Goal: Transaction & Acquisition: Obtain resource

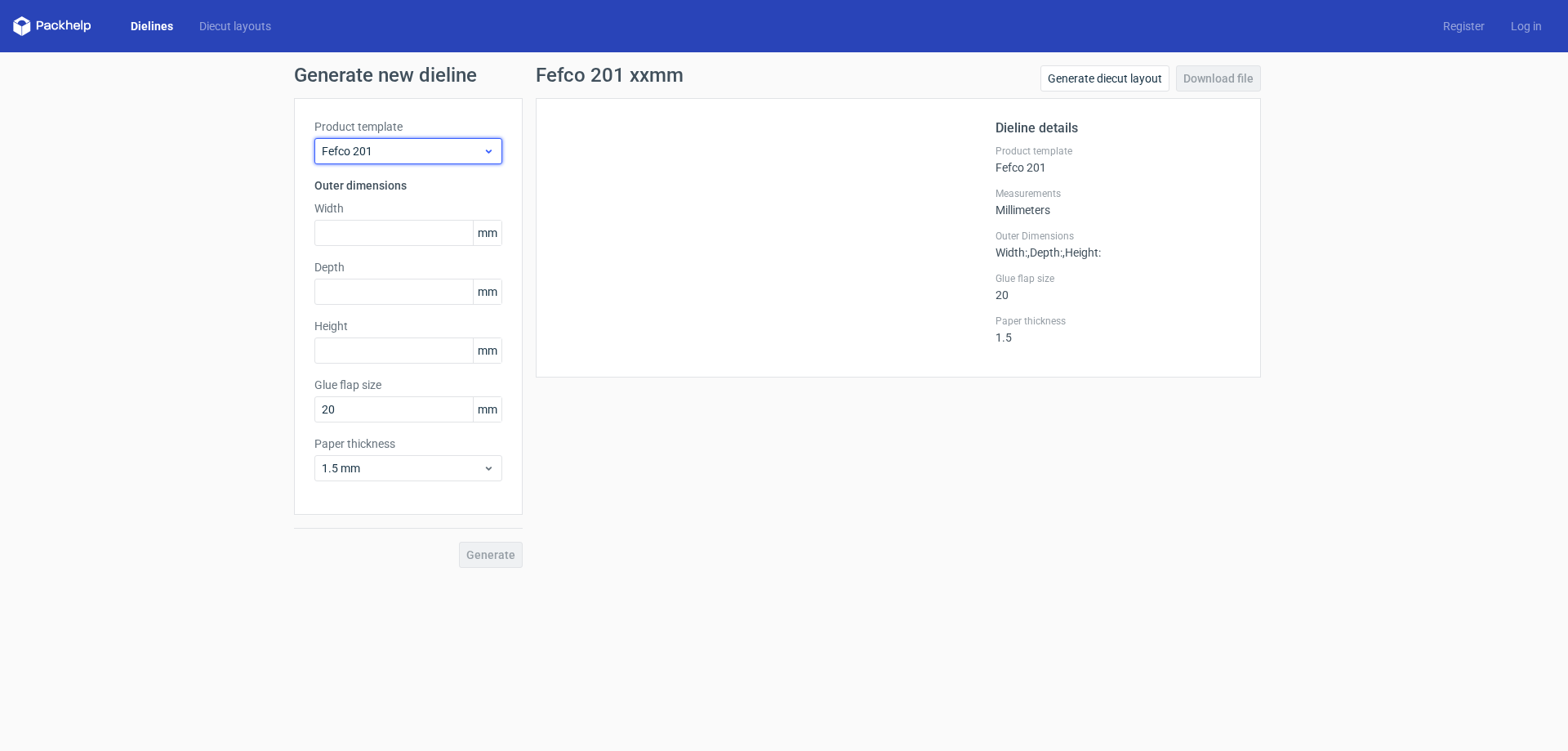
click at [390, 154] on span "Fefco 201" at bounding box center [402, 151] width 160 height 17
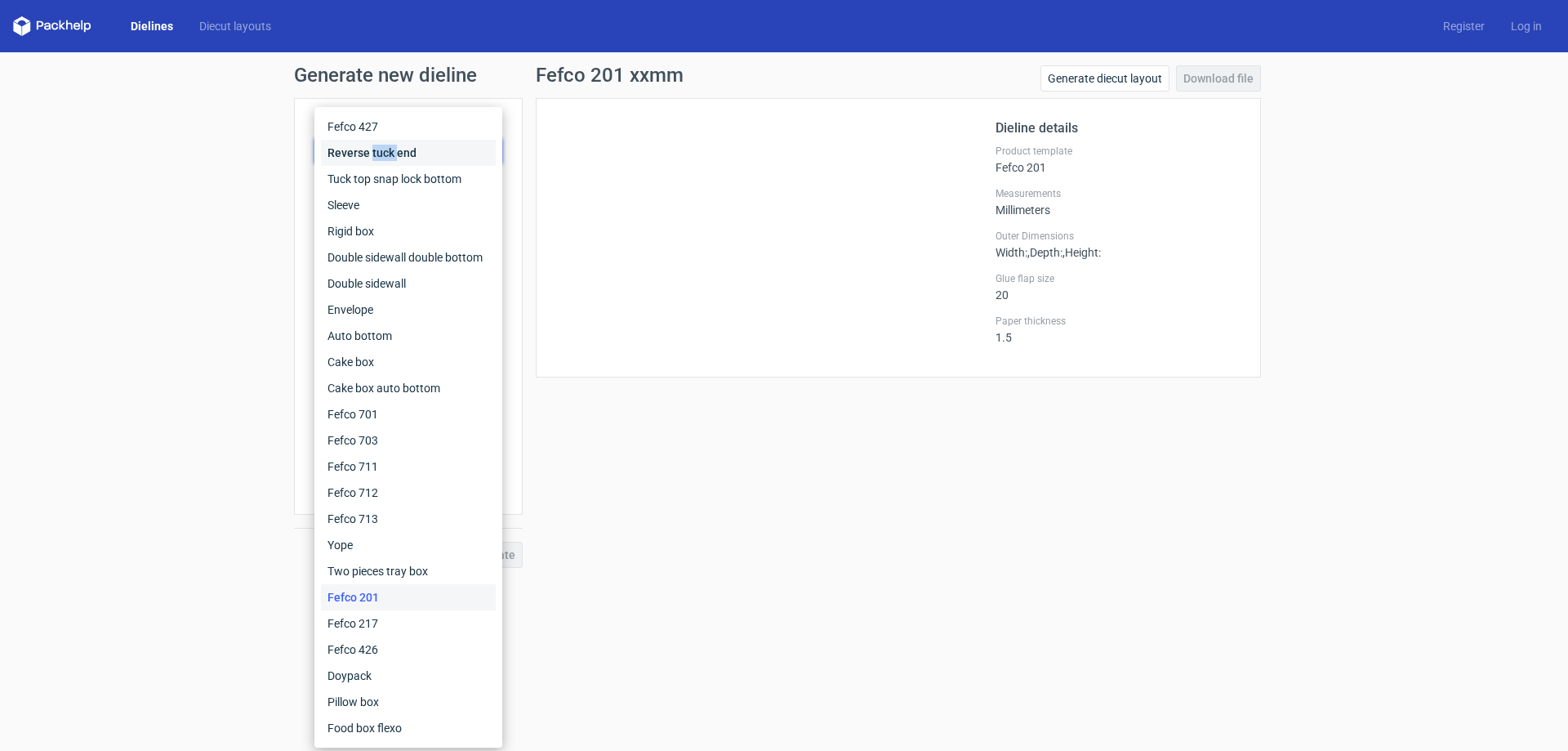
click at [390, 154] on div "Reverse tuck end" at bounding box center [408, 152] width 175 height 27
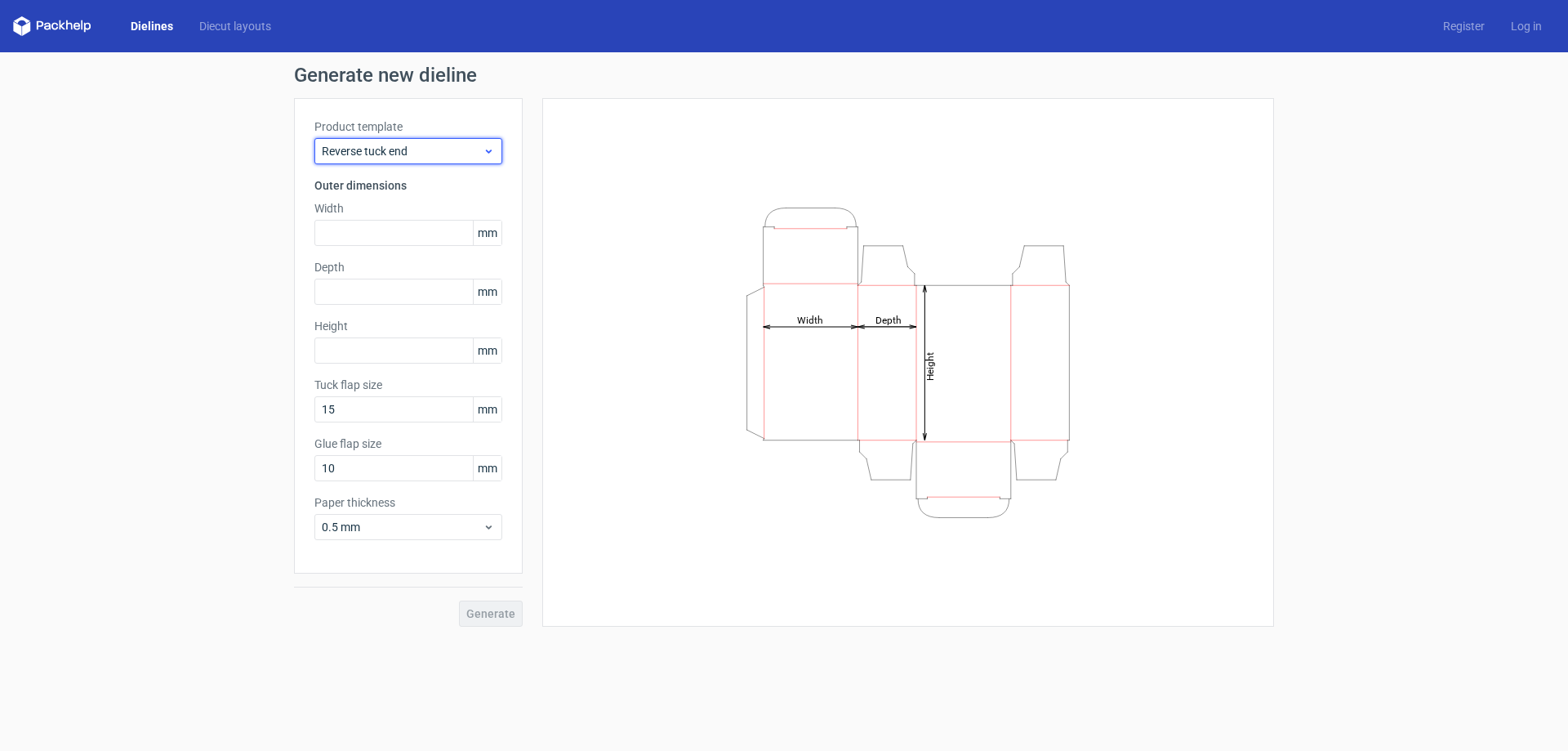
click at [397, 152] on span "Reverse tuck end" at bounding box center [402, 151] width 160 height 17
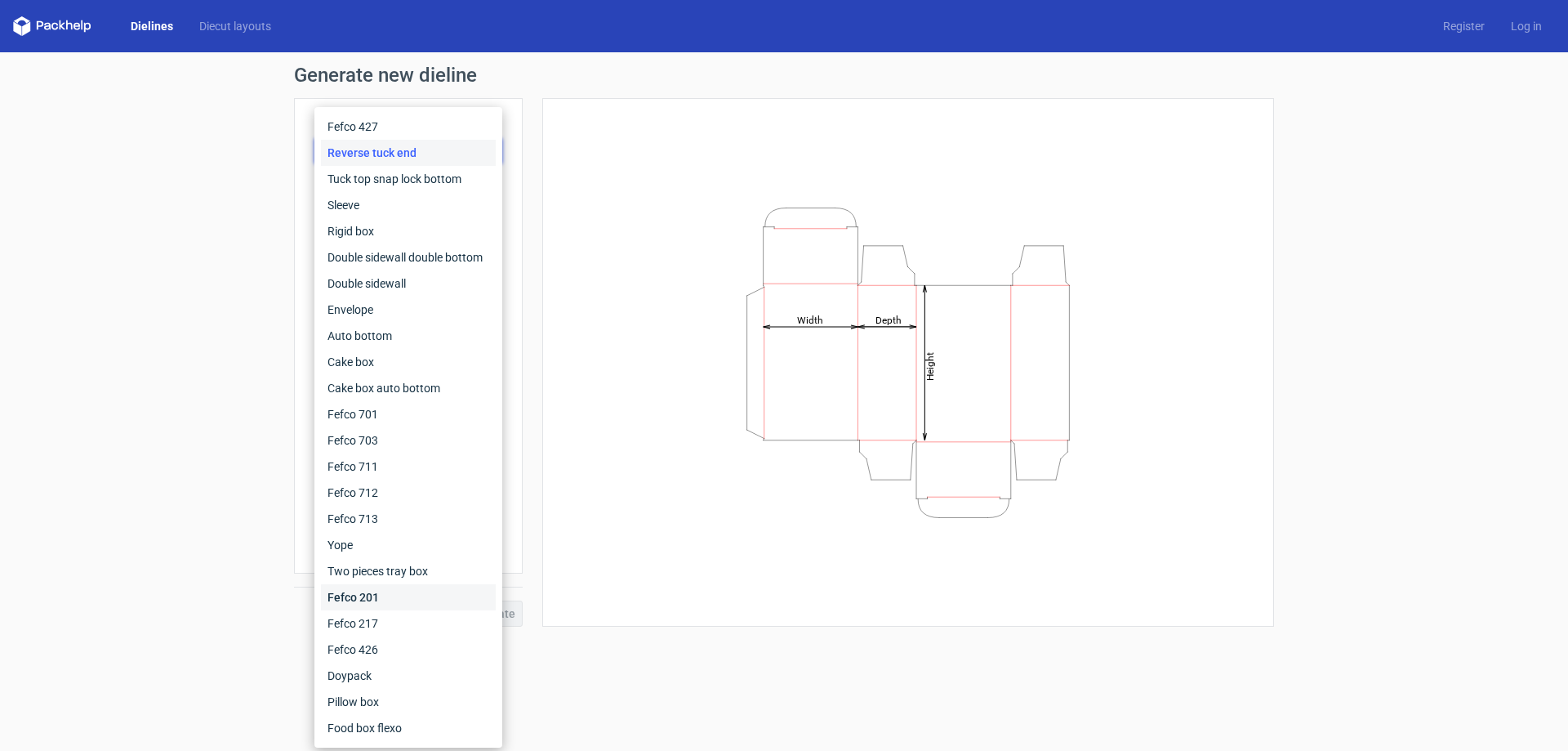
click at [376, 594] on div "Fefco 201" at bounding box center [408, 597] width 175 height 27
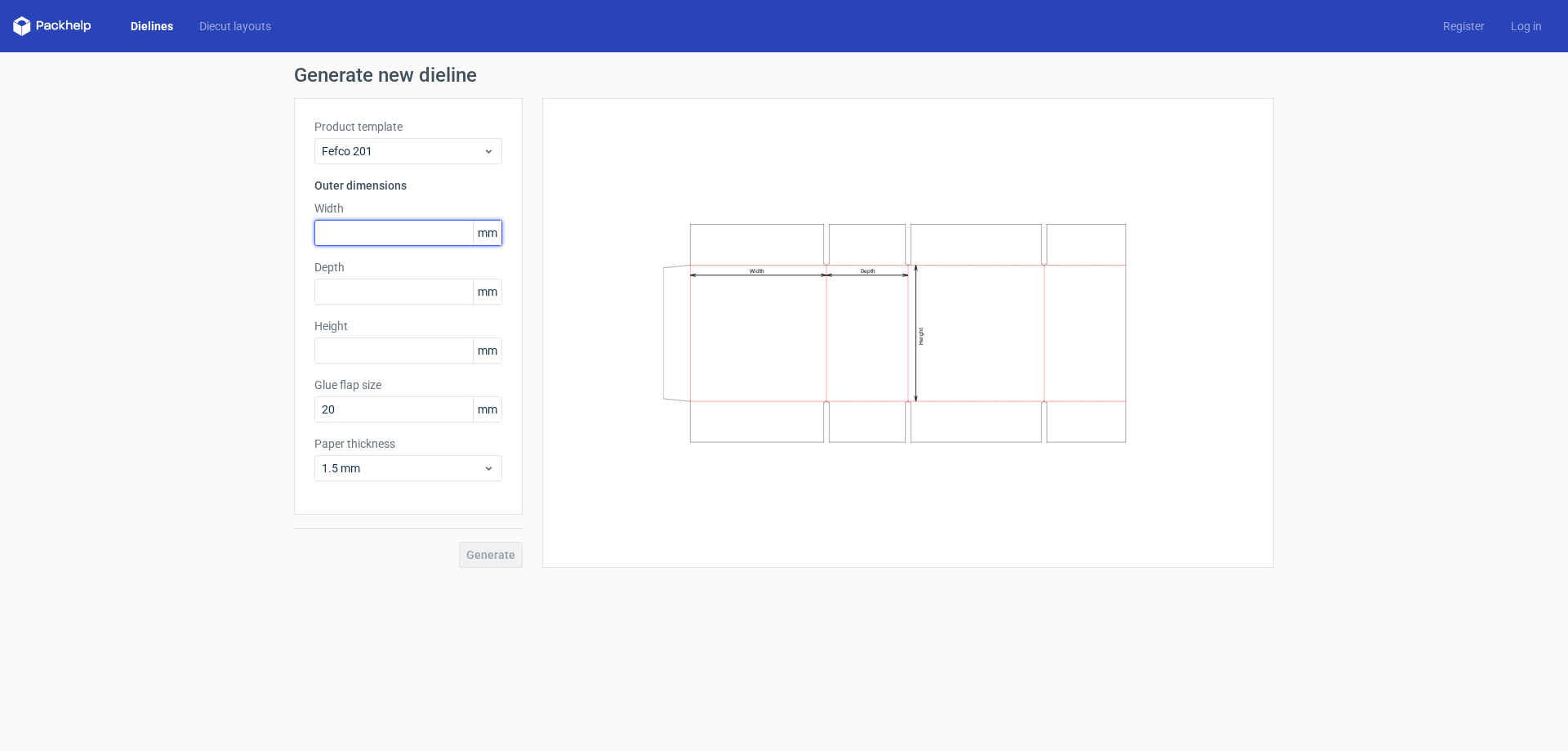
click at [384, 236] on input "text" at bounding box center [408, 233] width 188 height 27
type input "500"
type input "400"
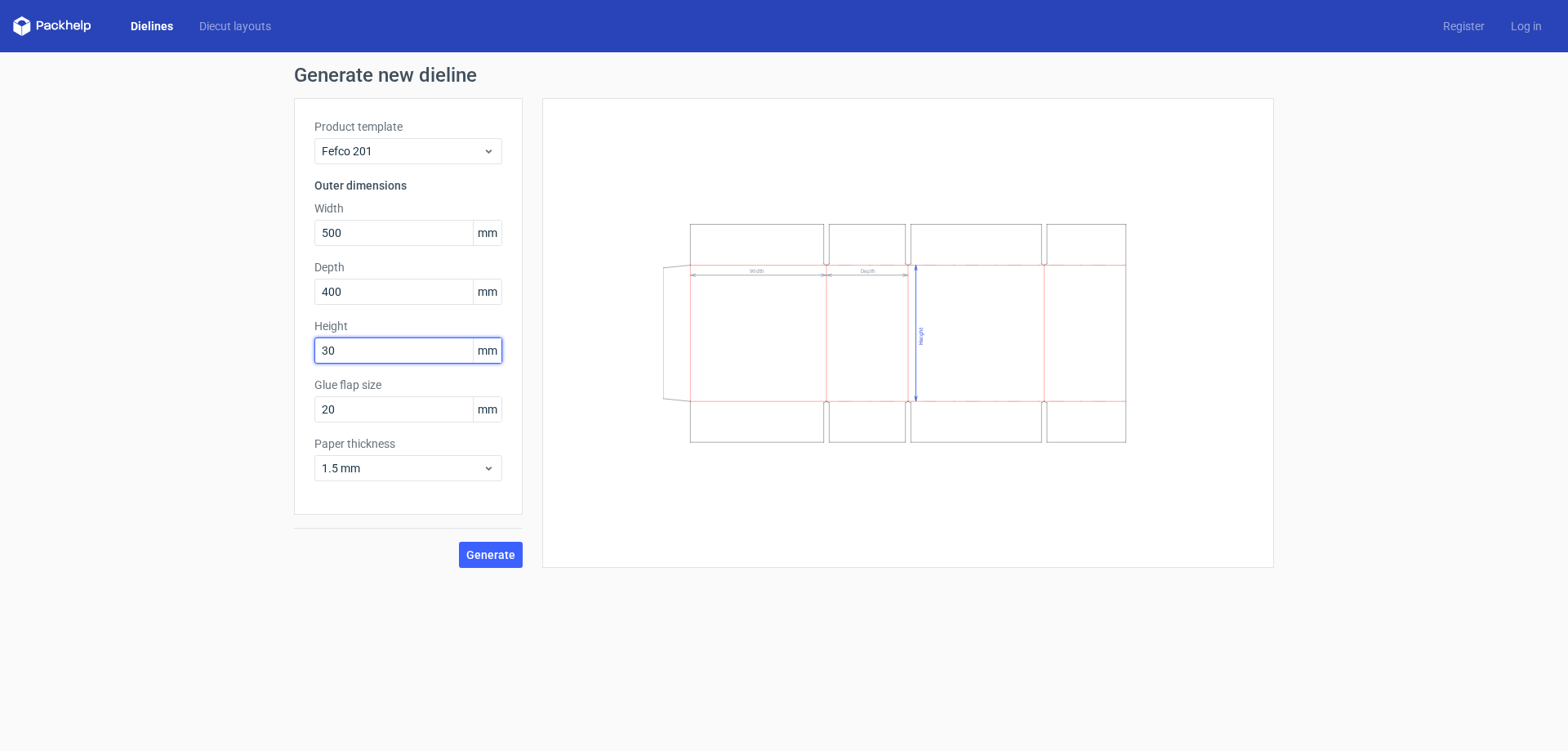
type input "3"
type input "100"
click at [381, 470] on span "1.5 mm" at bounding box center [402, 468] width 160 height 17
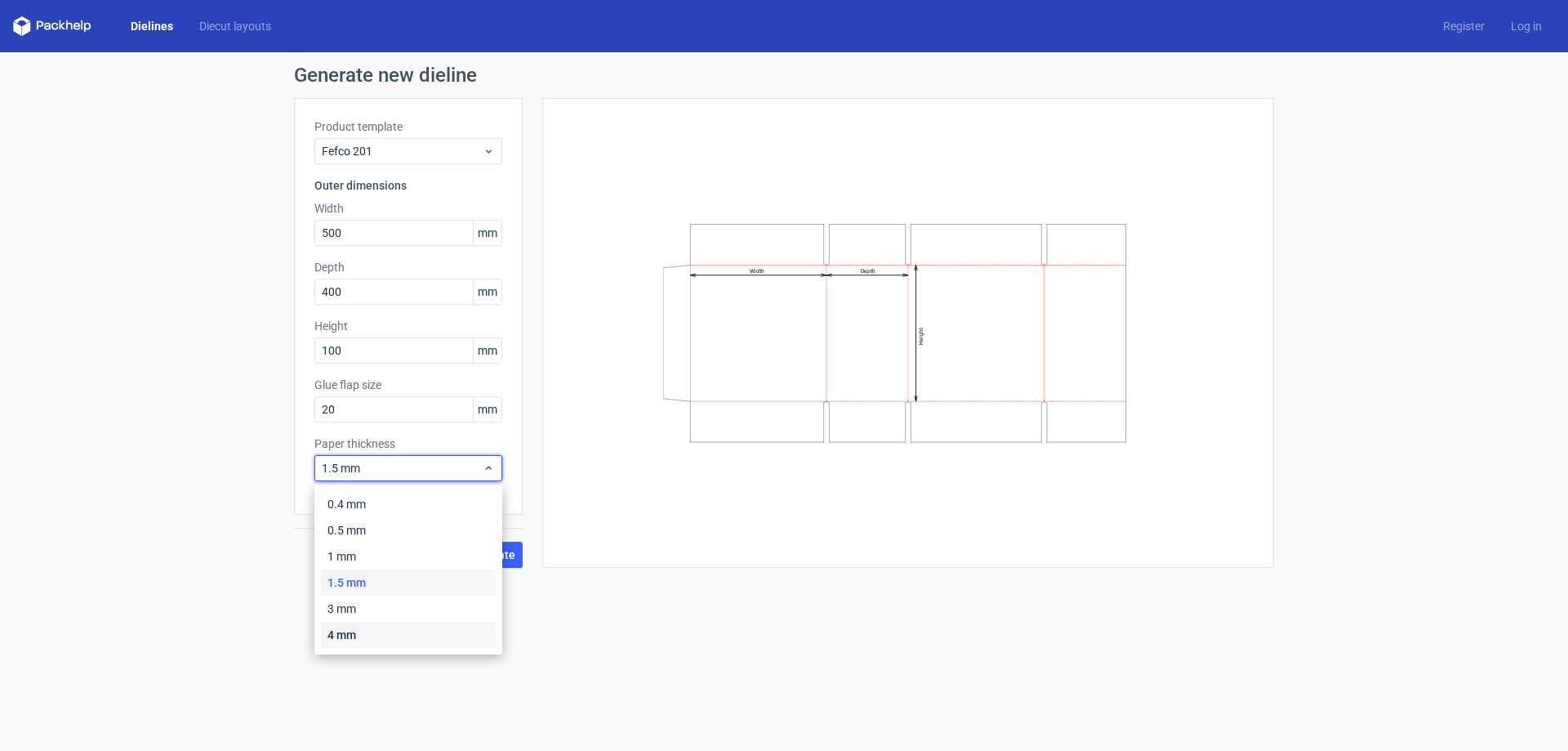
drag, startPoint x: 362, startPoint y: 635, endPoint x: 426, endPoint y: 600, distance: 72.9
click at [362, 635] on div "4 mm" at bounding box center [408, 635] width 175 height 27
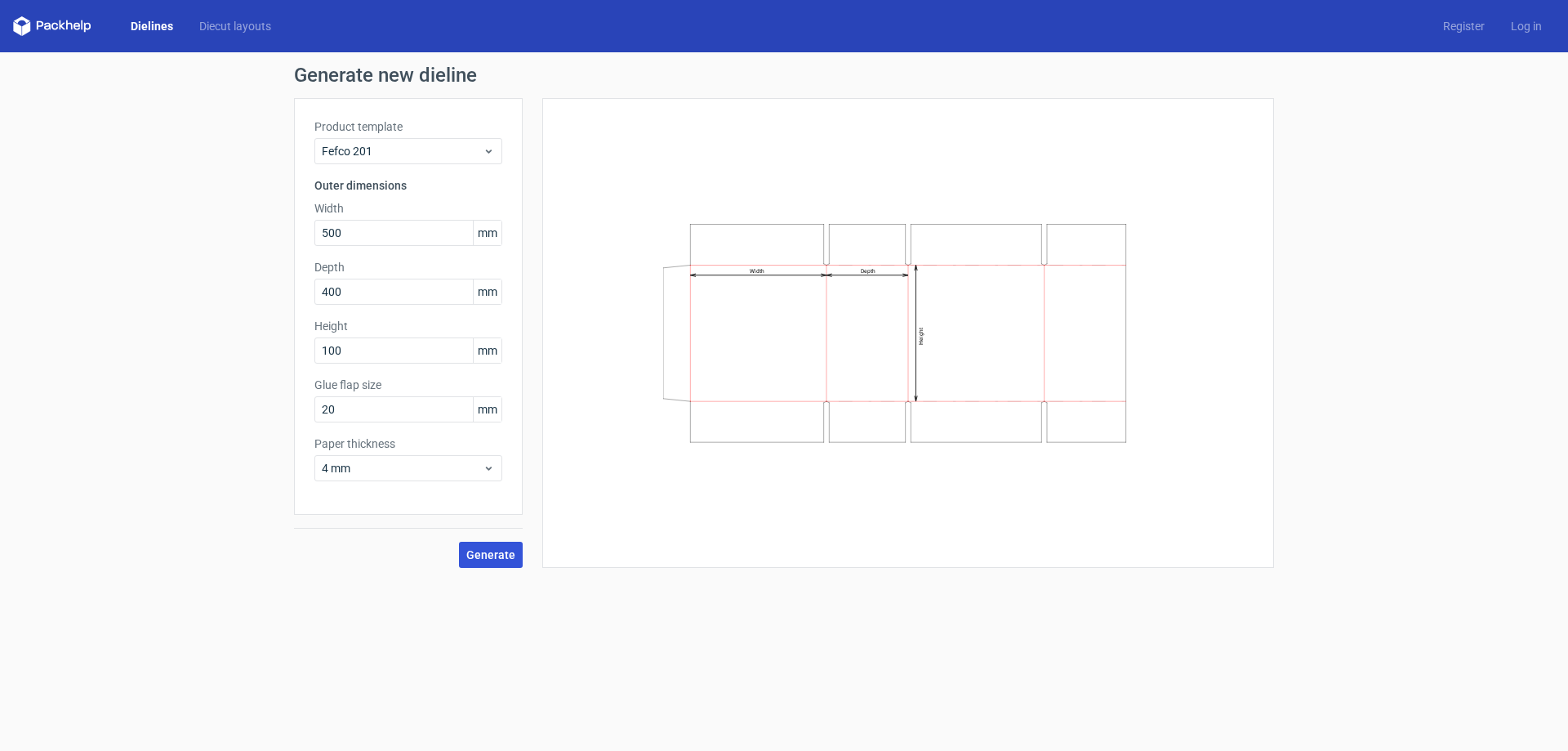
click at [491, 551] on span "Generate" at bounding box center [491, 555] width 49 height 11
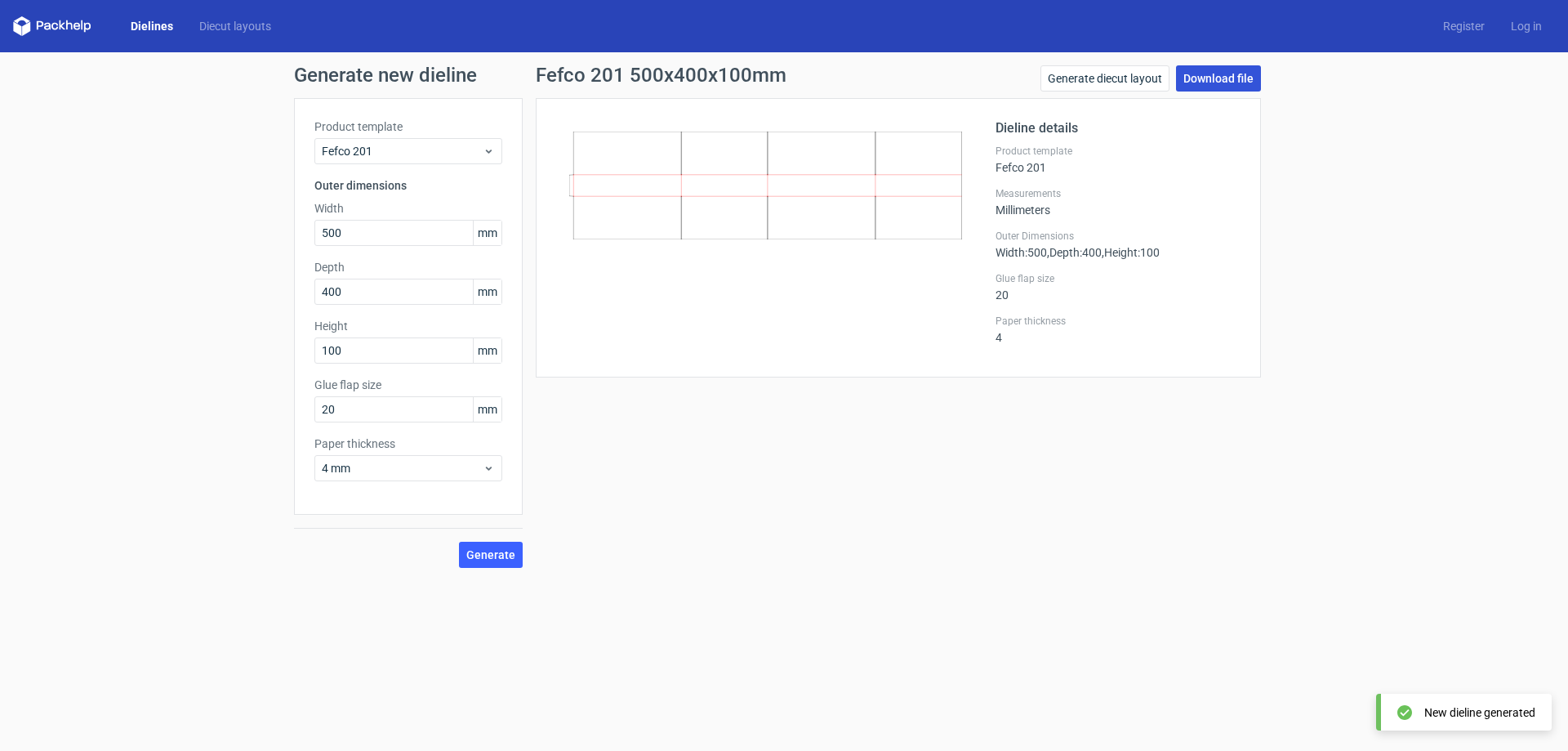
click at [1230, 83] on link "Download file" at bounding box center [1219, 78] width 85 height 27
click at [826, 513] on div "Fefco 201 500x400x100mm Generate diecut layout Download file Dieline details Pr…" at bounding box center [898, 316] width 751 height 503
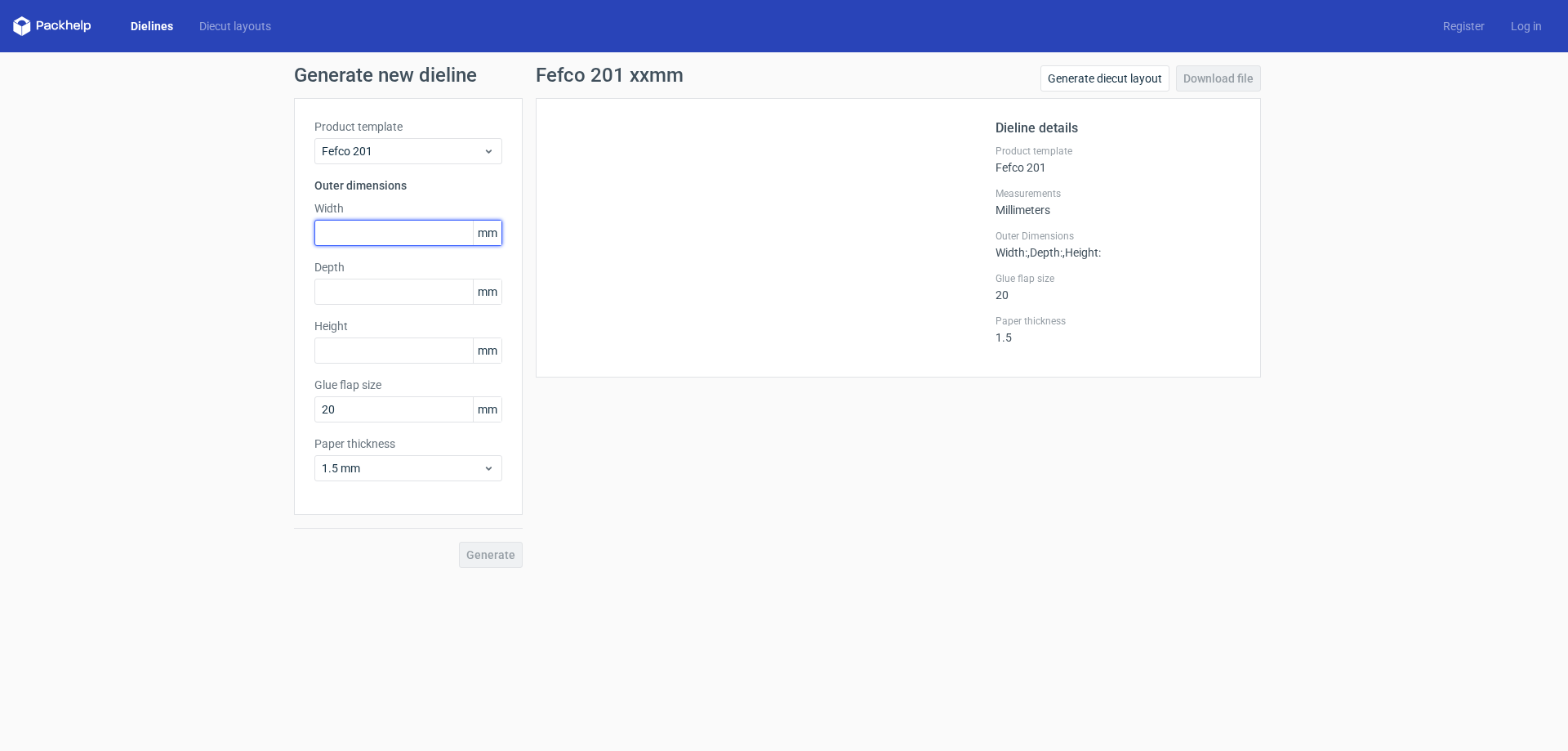
click at [404, 228] on input "text" at bounding box center [408, 233] width 188 height 27
type input "300"
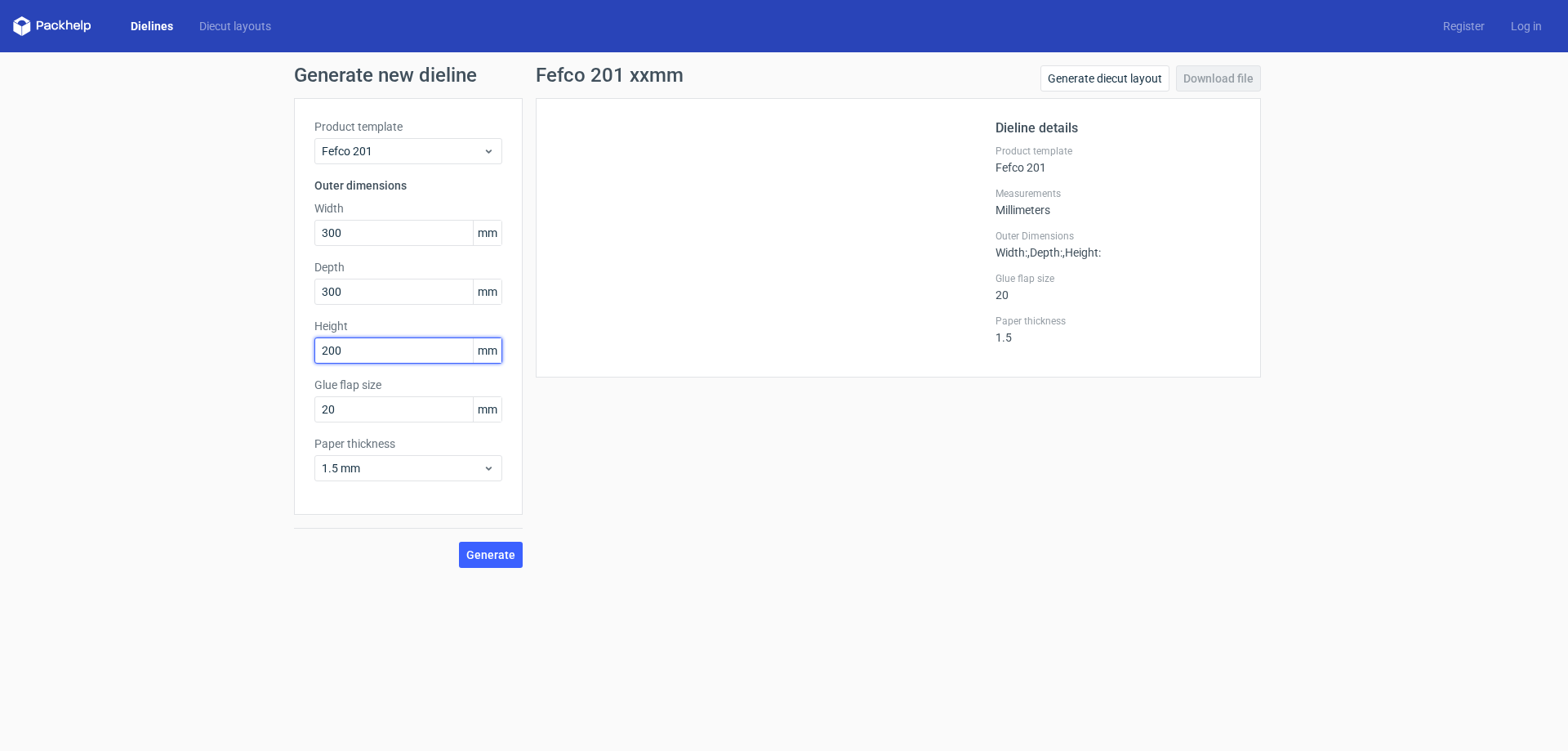
type input "200"
click at [459, 542] on button "Generate" at bounding box center [491, 555] width 63 height 27
click at [1229, 81] on link "Download file" at bounding box center [1219, 78] width 85 height 27
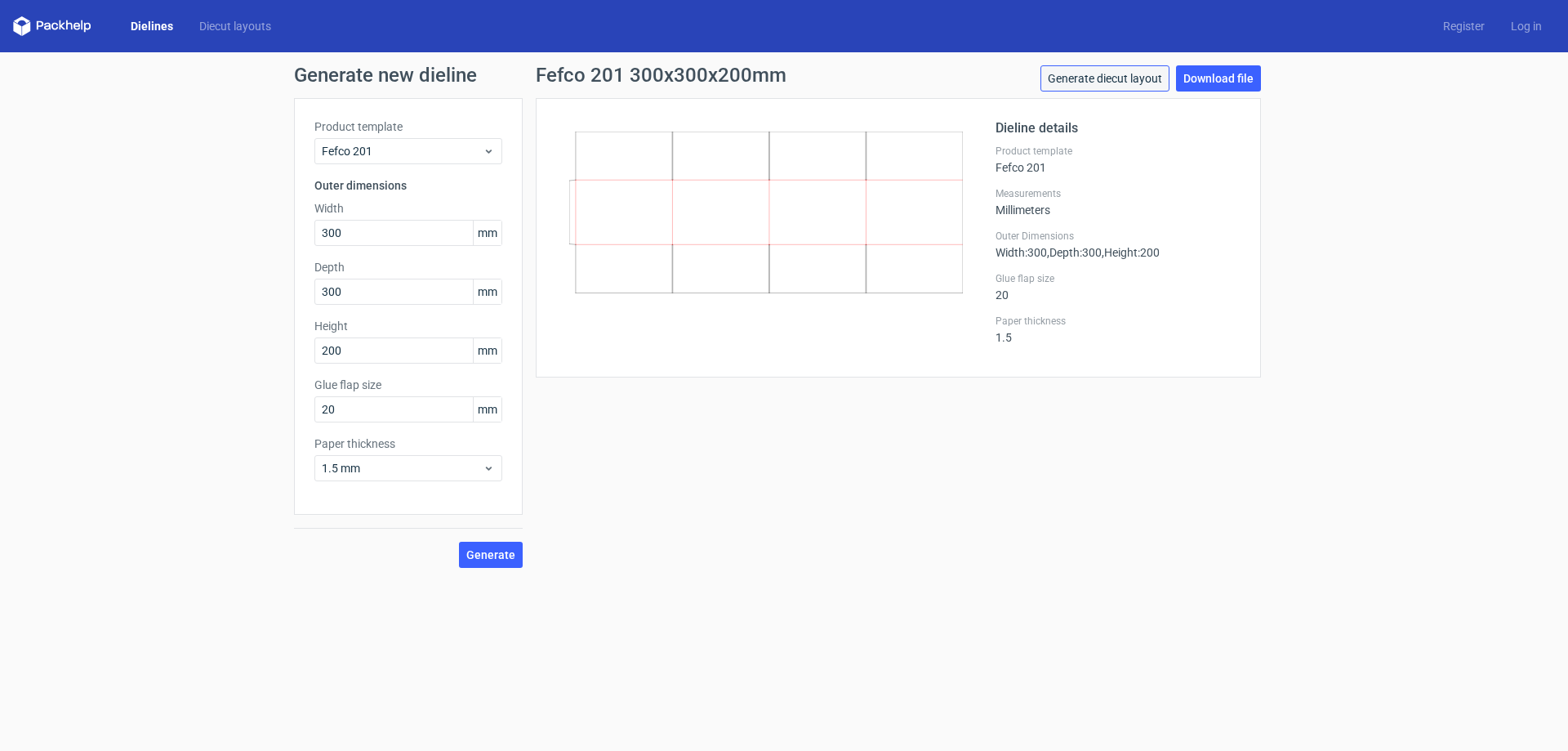
click at [1118, 82] on link "Generate diecut layout" at bounding box center [1105, 78] width 129 height 27
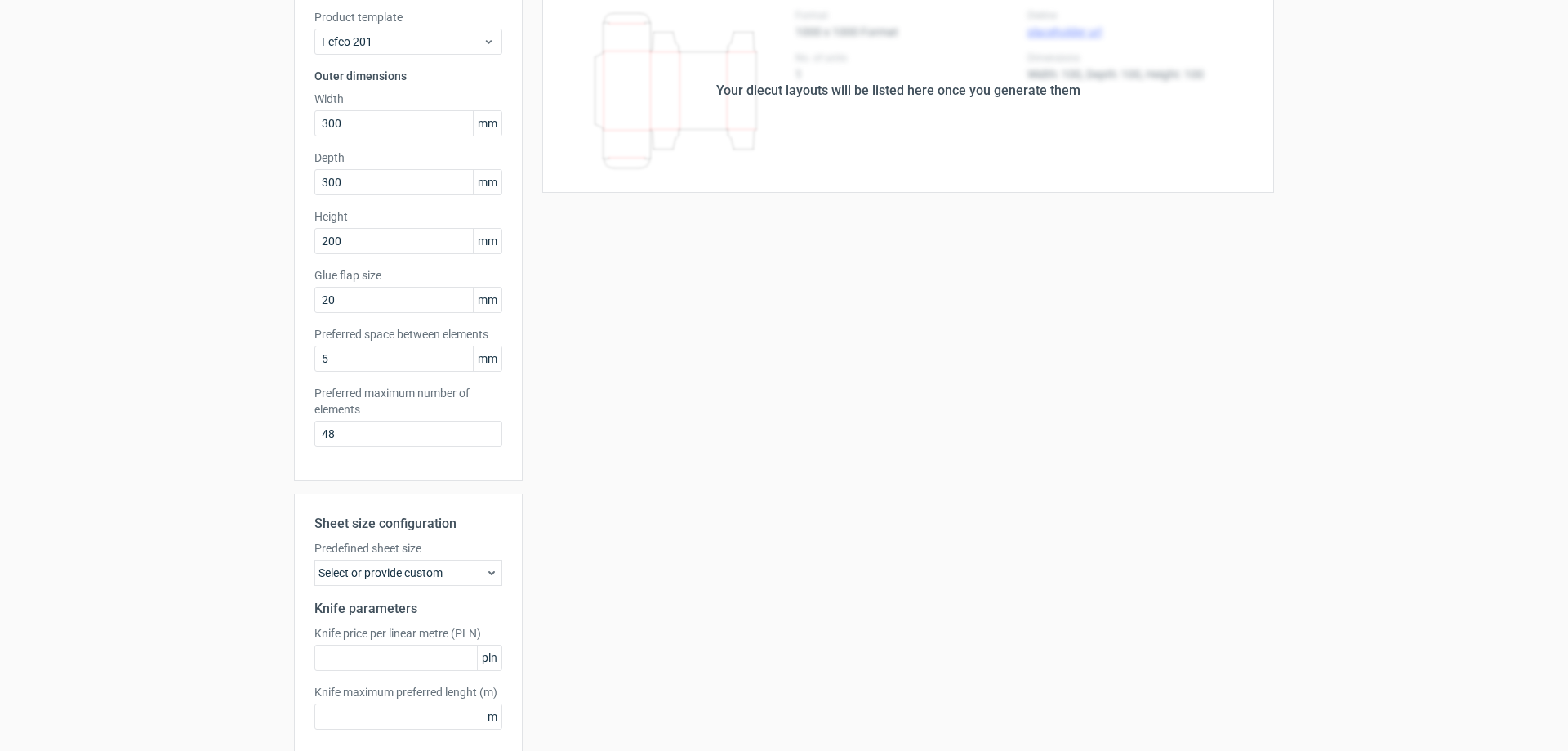
scroll to position [163, 0]
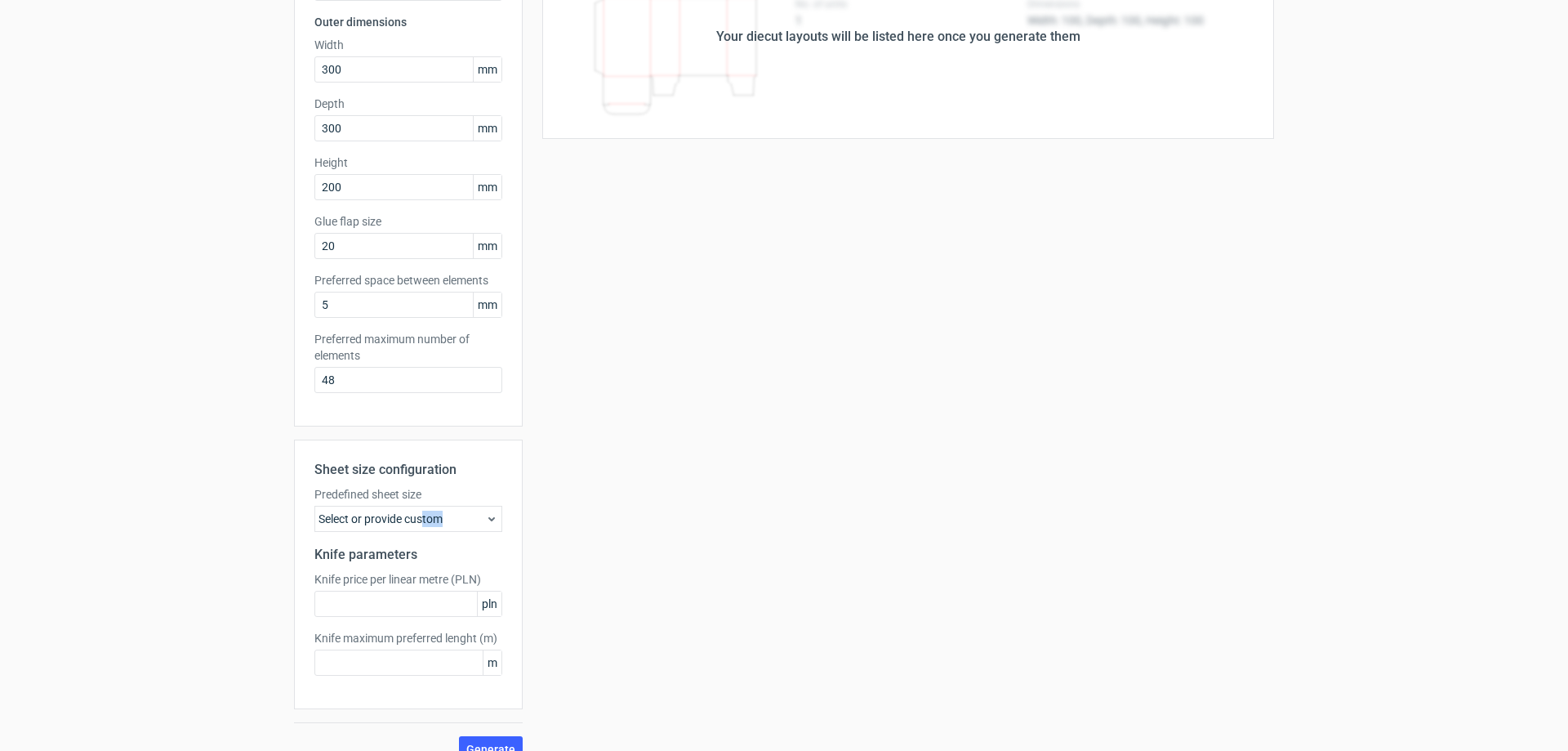
click at [420, 526] on div "Select or provide custom" at bounding box center [408, 518] width 188 height 27
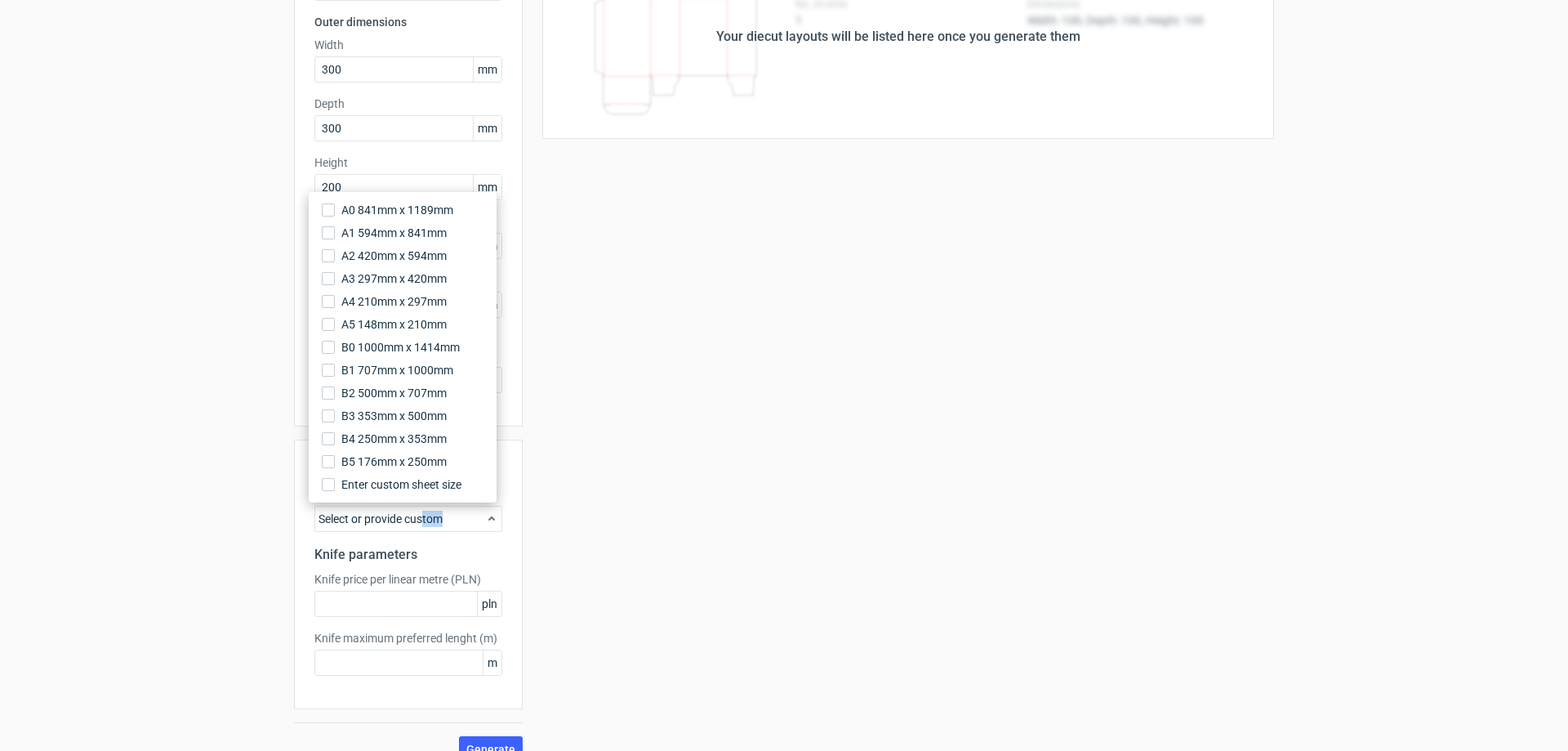
click at [427, 519] on div "Select or provide custom" at bounding box center [408, 518] width 188 height 27
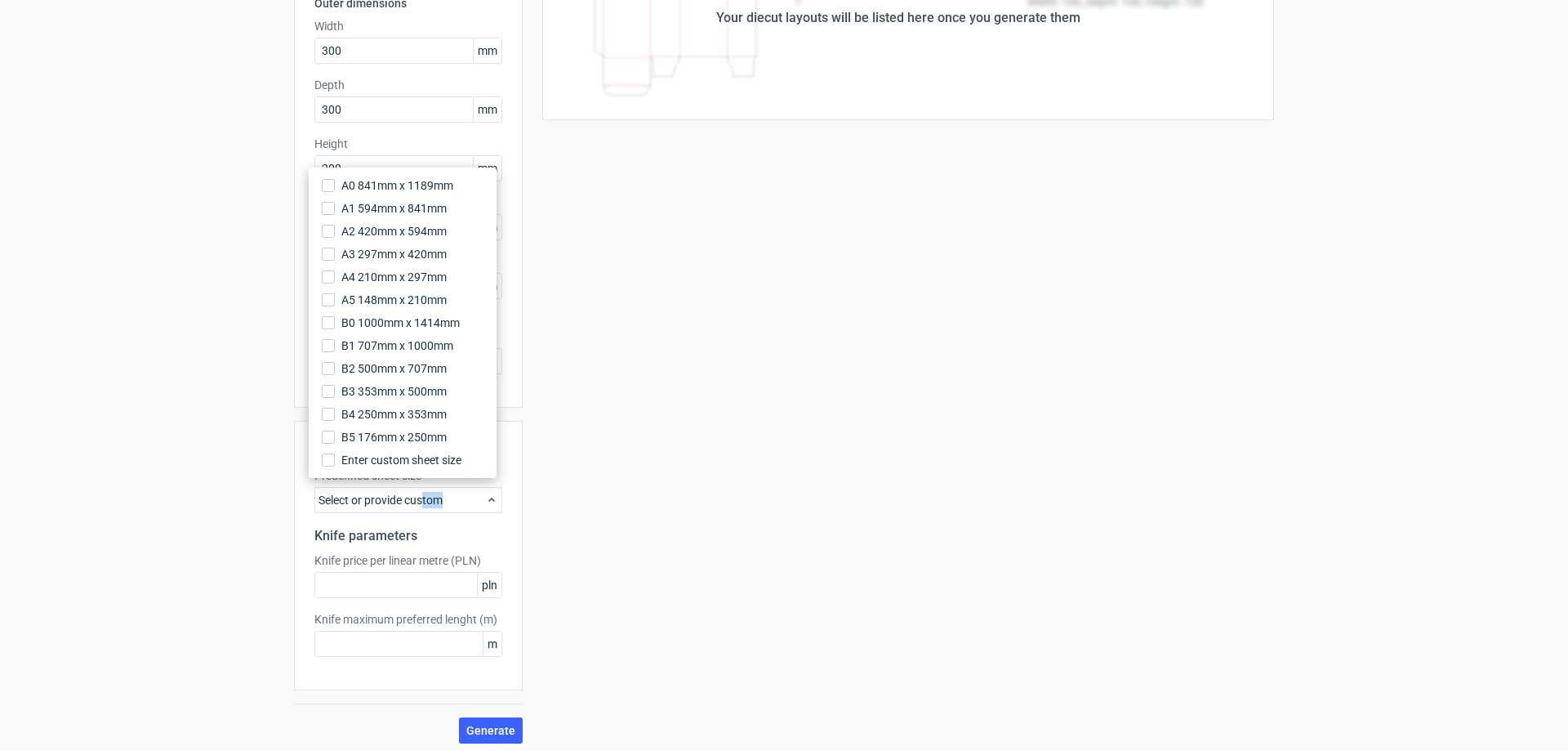
scroll to position [188, 0]
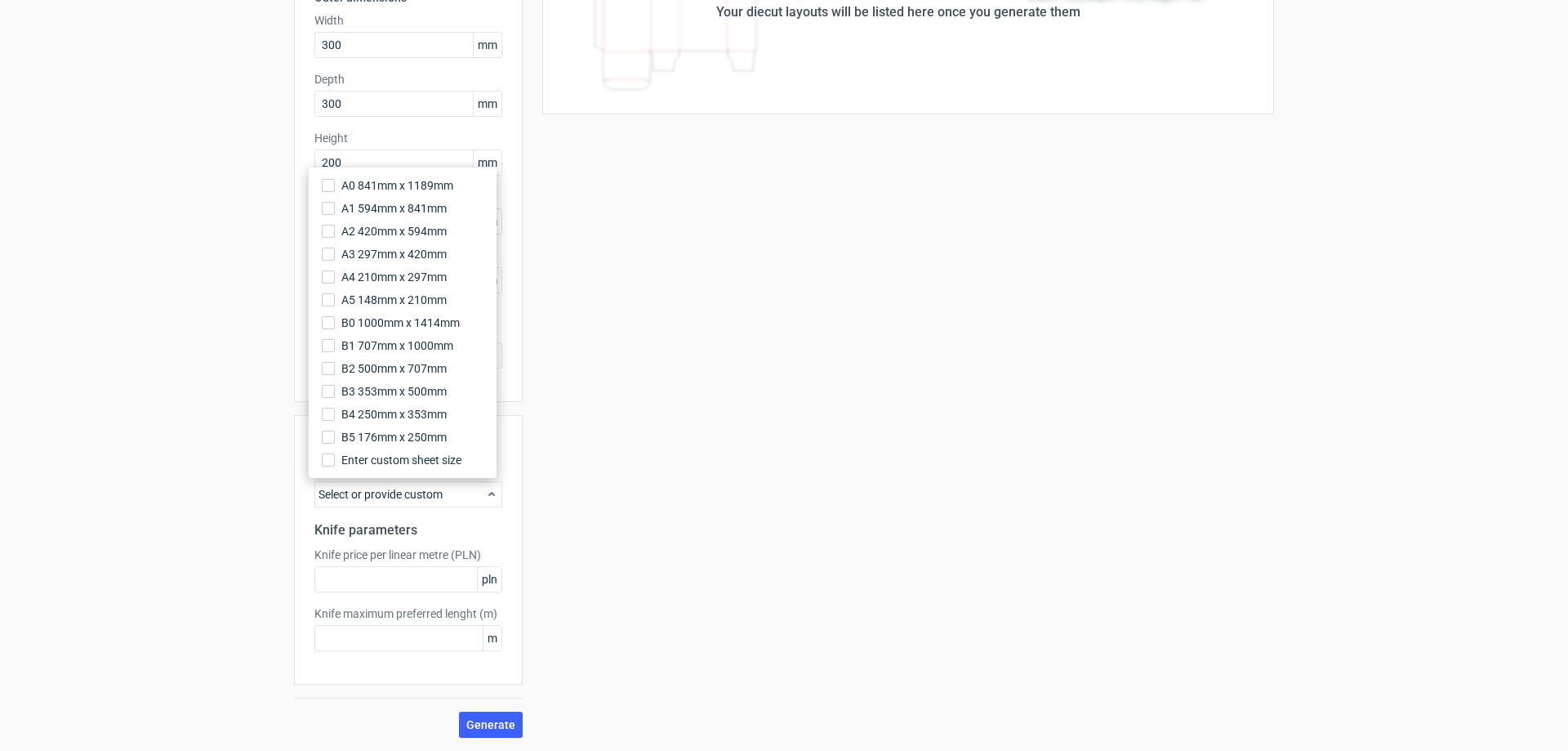
click at [705, 512] on div "Your diecut layouts will be listed here once you generate them Height Depth Wid…" at bounding box center [898, 324] width 751 height 827
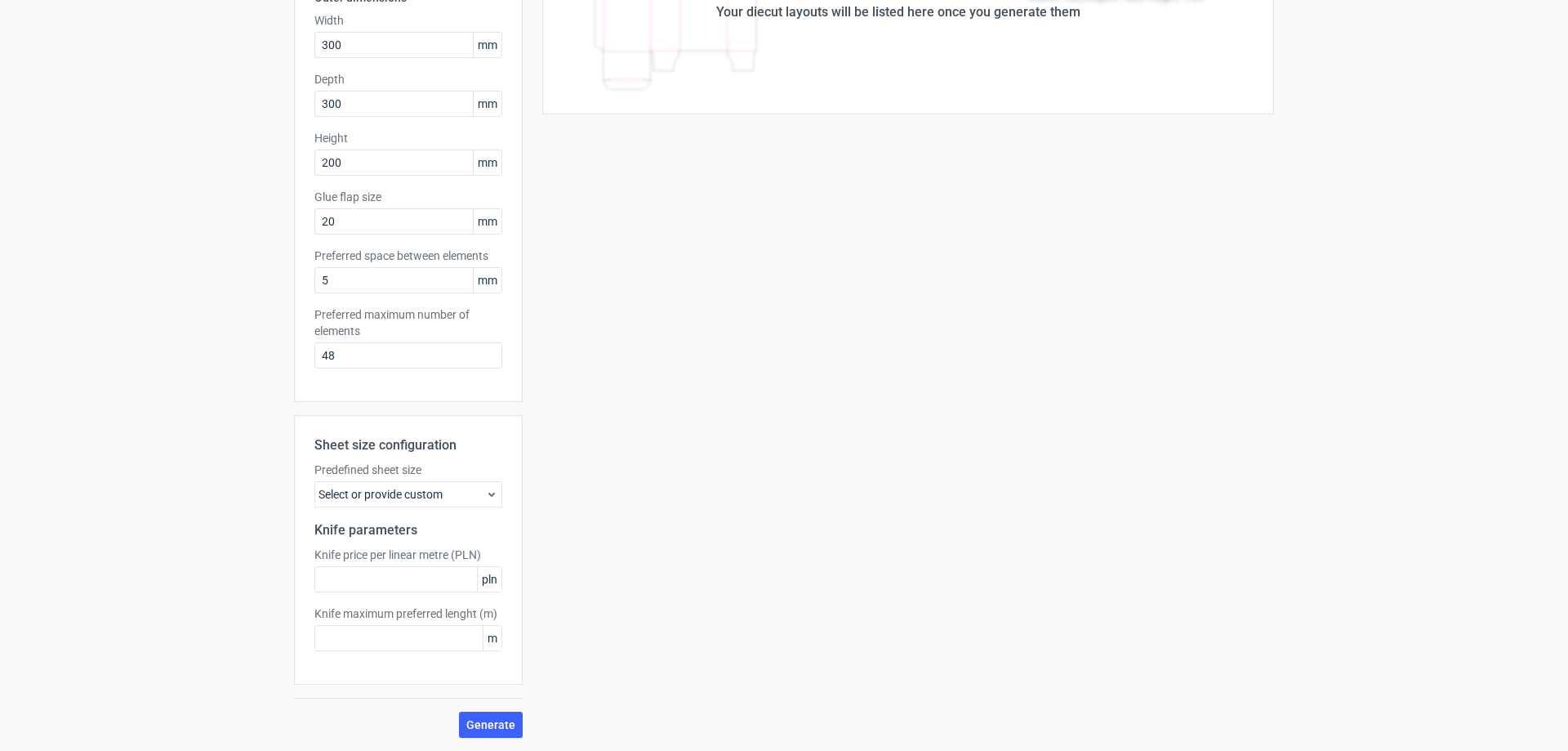
scroll to position [0, 0]
